Goal: Task Accomplishment & Management: Use online tool/utility

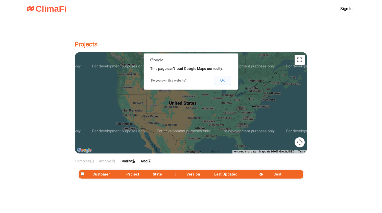
click at [228, 81] on button "OK" at bounding box center [222, 80] width 17 height 9
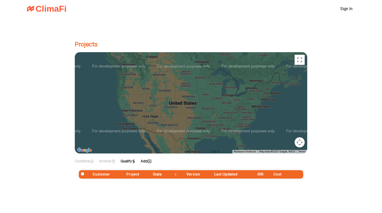
click at [188, 106] on div at bounding box center [191, 102] width 233 height 101
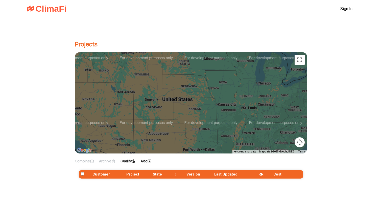
click at [99, 174] on th "Customer" at bounding box center [108, 174] width 34 height 8
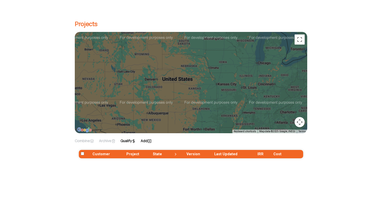
scroll to position [20, 0]
click at [152, 140] on label "Add" at bounding box center [146, 140] width 11 height 5
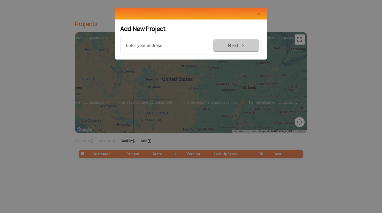
click at [177, 48] on input "text" at bounding box center [166, 45] width 91 height 17
click at [165, 42] on input "[STREET_ADDRESS]" at bounding box center [166, 45] width 91 height 17
click at [165, 44] on input "[STREET_ADDRESS]" at bounding box center [166, 45] width 91 height 17
type input "[STREET_ADDRESS]"
click at [258, 13] on span "Close" at bounding box center [258, 14] width 3 height 6
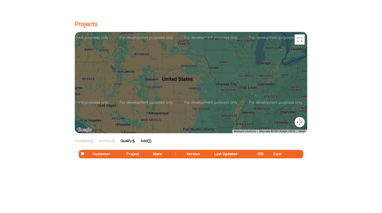
click at [134, 140] on label "Qualify" at bounding box center [128, 140] width 15 height 5
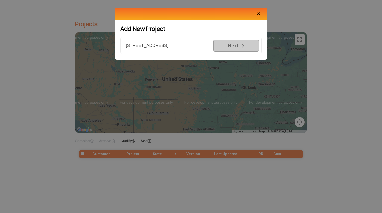
click at [258, 15] on span "Close" at bounding box center [258, 14] width 3 height 6
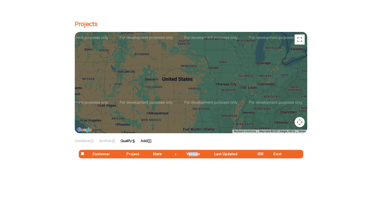
drag, startPoint x: 189, startPoint y: 154, endPoint x: 203, endPoint y: 154, distance: 13.4
click at [203, 154] on th "Version" at bounding box center [199, 154] width 28 height 8
click at [252, 196] on section "Projects ← Move left → Move right ↑ Move up ↓ Move down + Zoom in - Zoom out Ho…" at bounding box center [191, 105] width 382 height 216
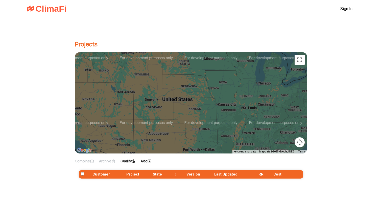
scroll to position [0, 0]
click at [86, 46] on span "Projects" at bounding box center [191, 44] width 233 height 8
click at [297, 140] on button "Map camera controls" at bounding box center [300, 142] width 10 height 10
click at [322, 137] on section "Projects ← Move left → Move right ↑ Move up ↓ Move down + Zoom in - Zoom out Ho…" at bounding box center [191, 125] width 382 height 216
